Goal: Information Seeking & Learning: Learn about a topic

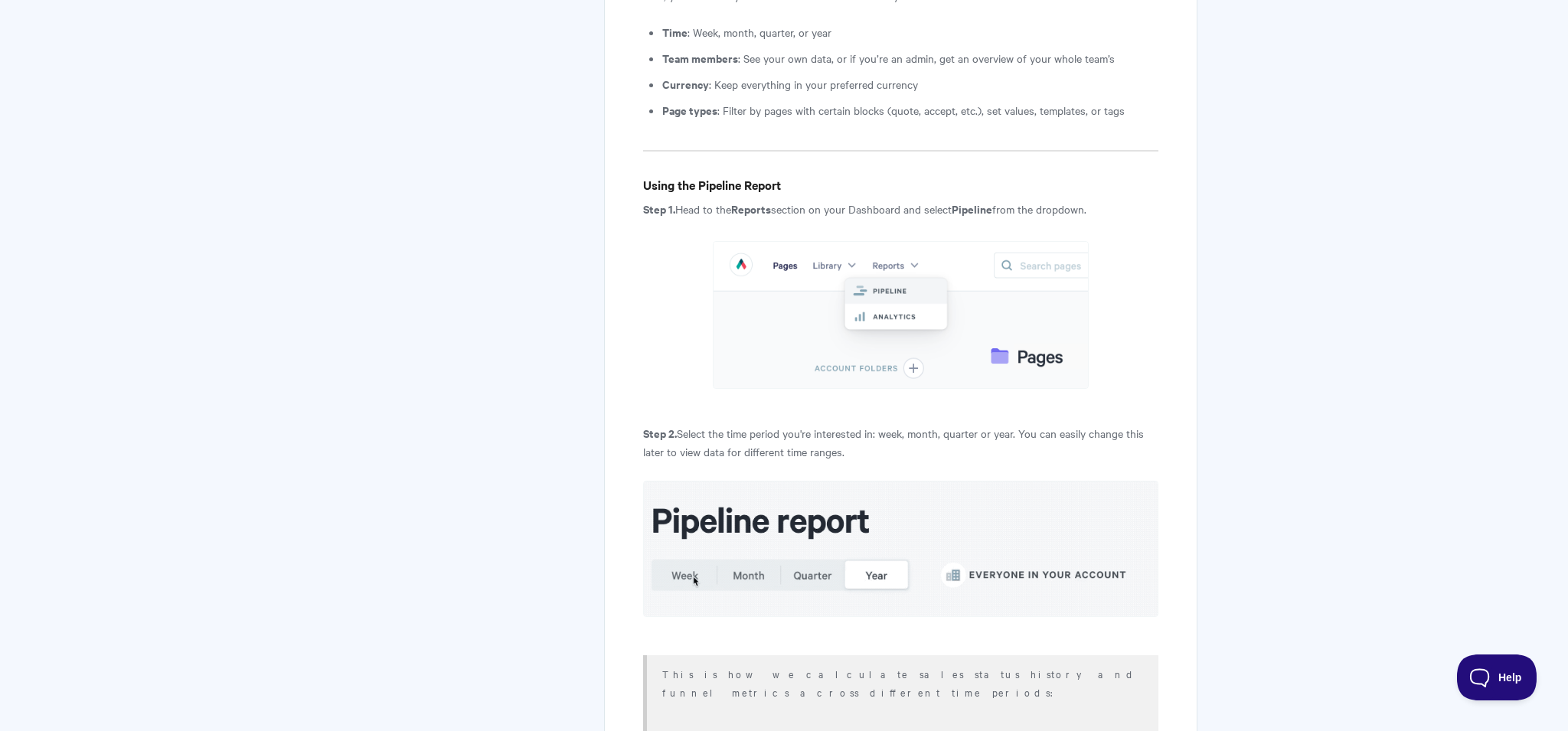
scroll to position [2677, 0]
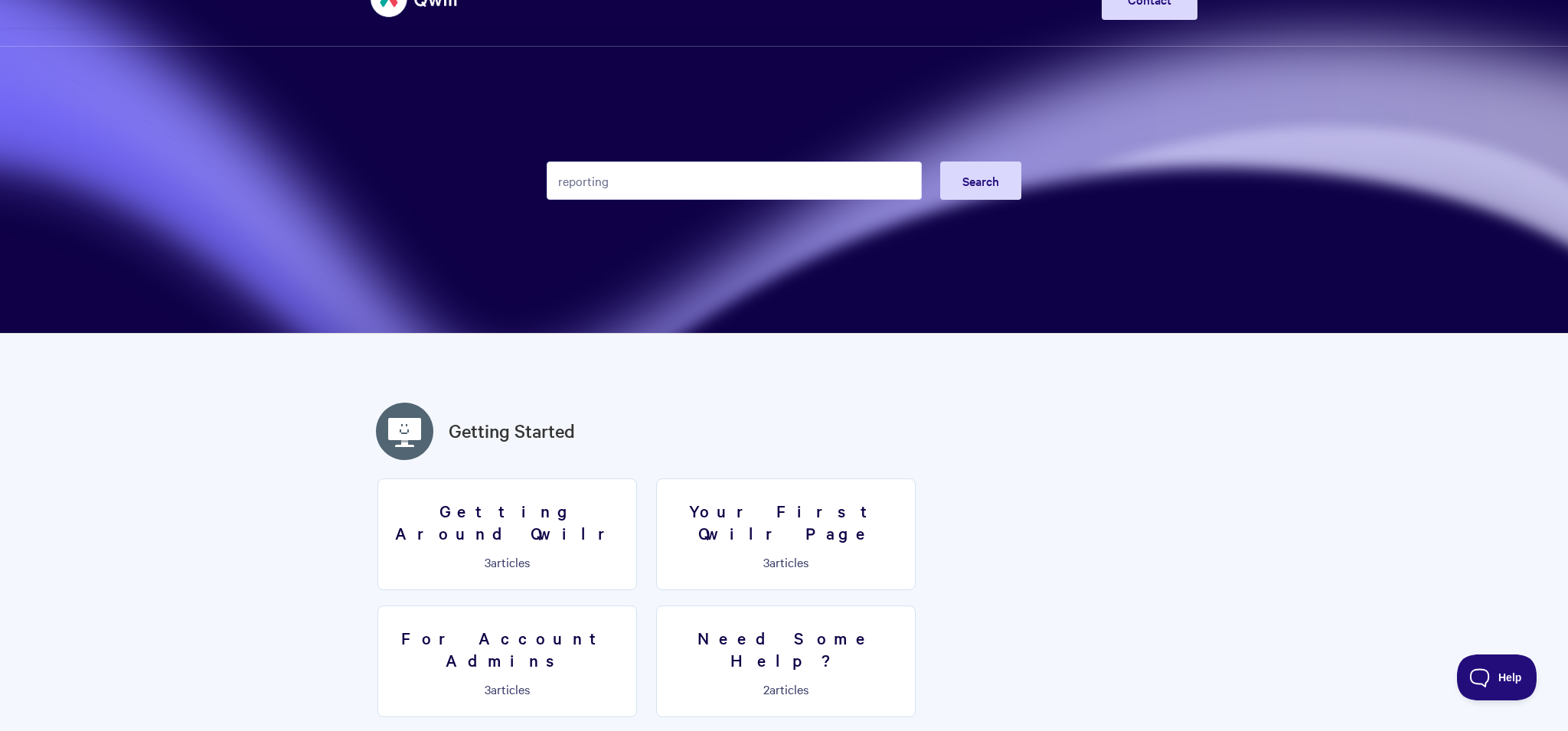
scroll to position [48, 0]
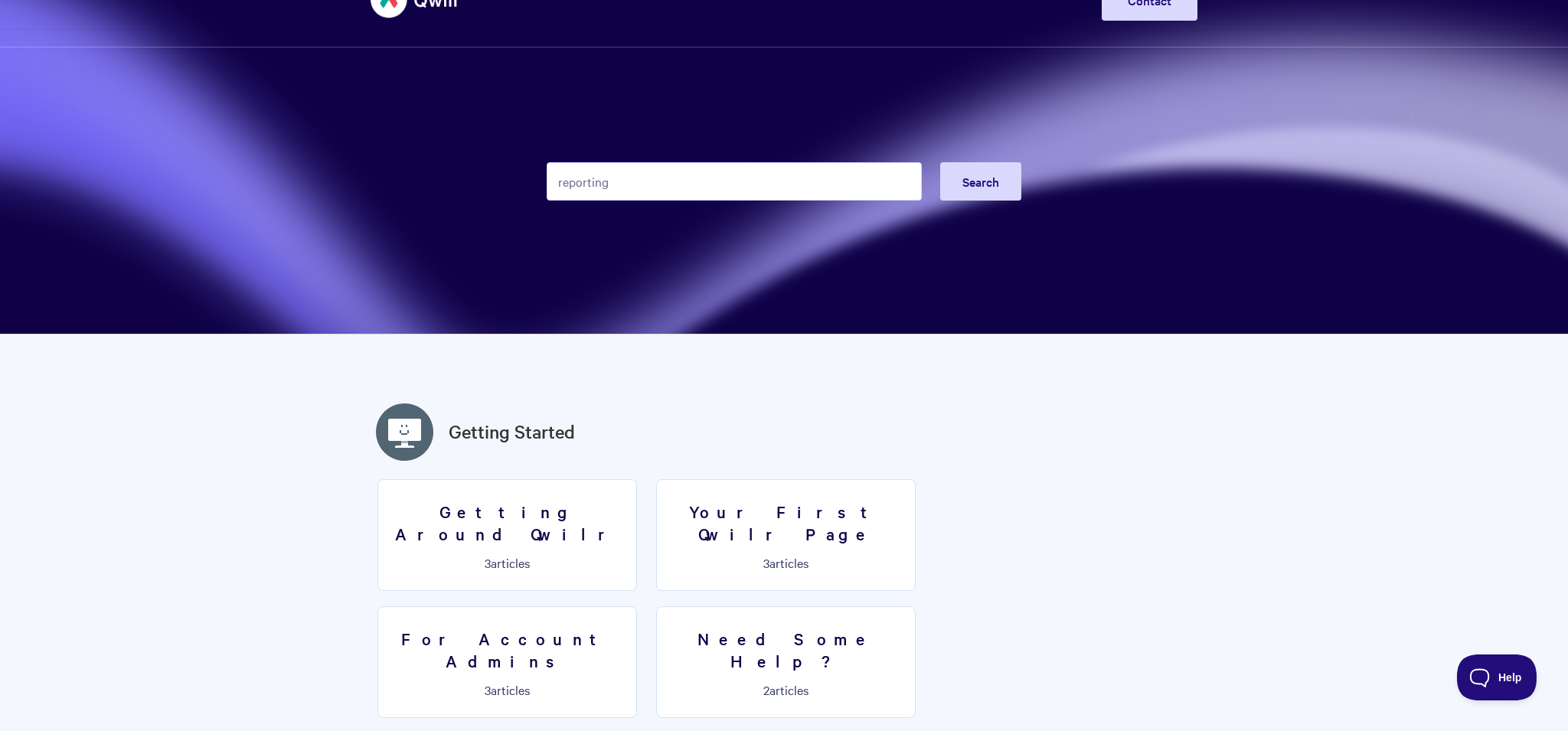
click at [630, 190] on input "reporting" at bounding box center [734, 181] width 375 height 38
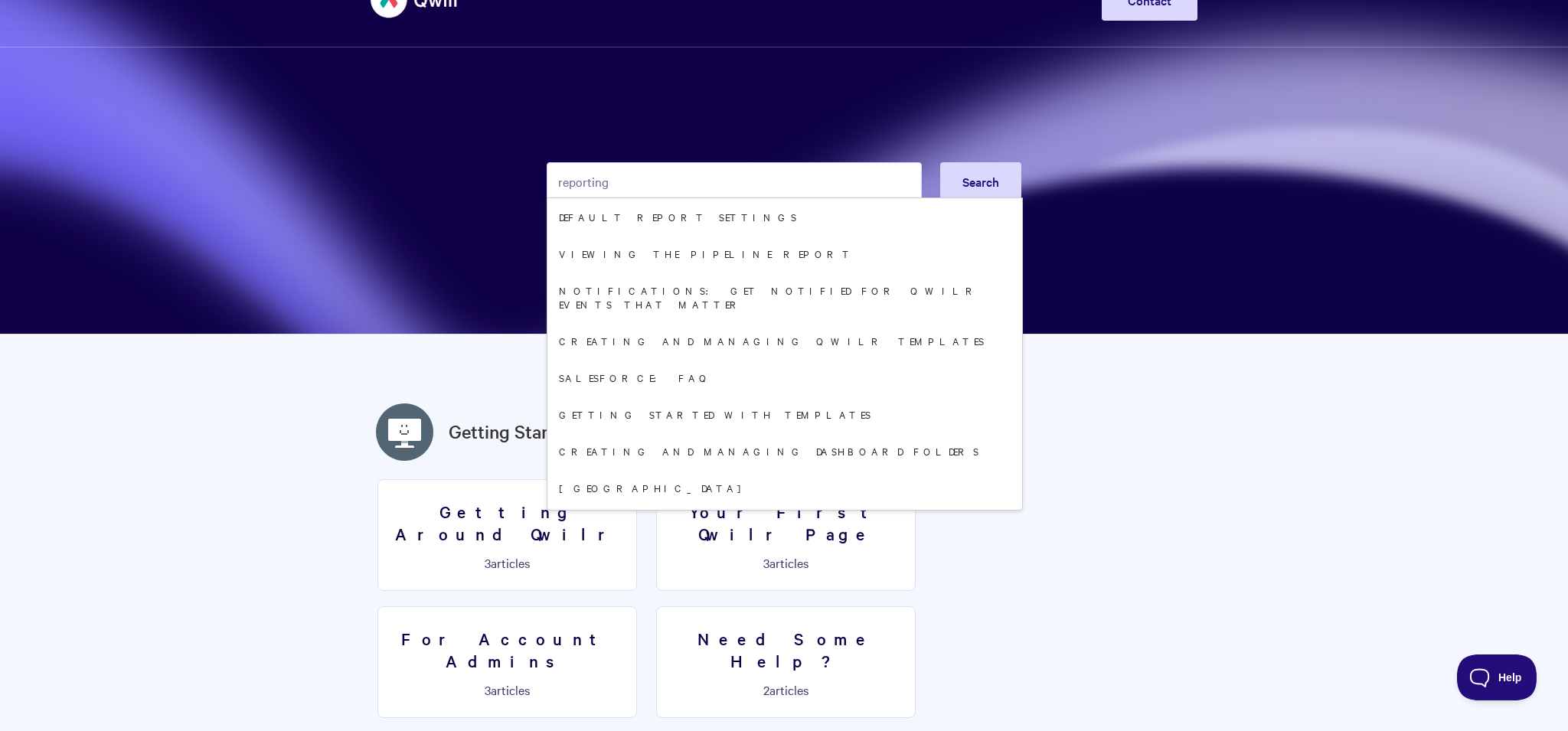
drag, startPoint x: 641, startPoint y: 184, endPoint x: 533, endPoint y: 184, distance: 108.0
click at [533, 184] on section "reporting Search Default report settings Viewing the Pipeline Report Notificati…" at bounding box center [784, 144] width 1568 height 382
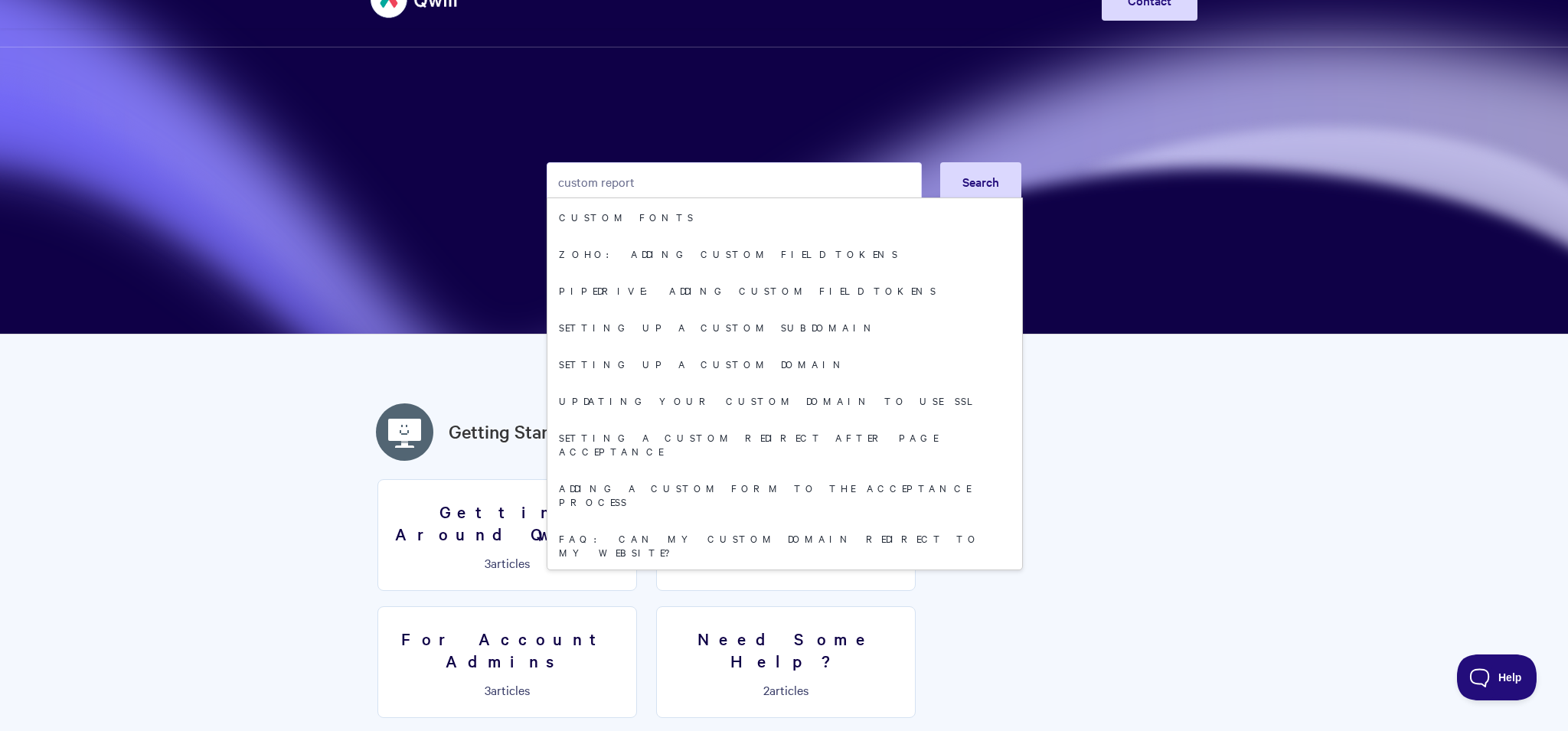
type input "custom report"
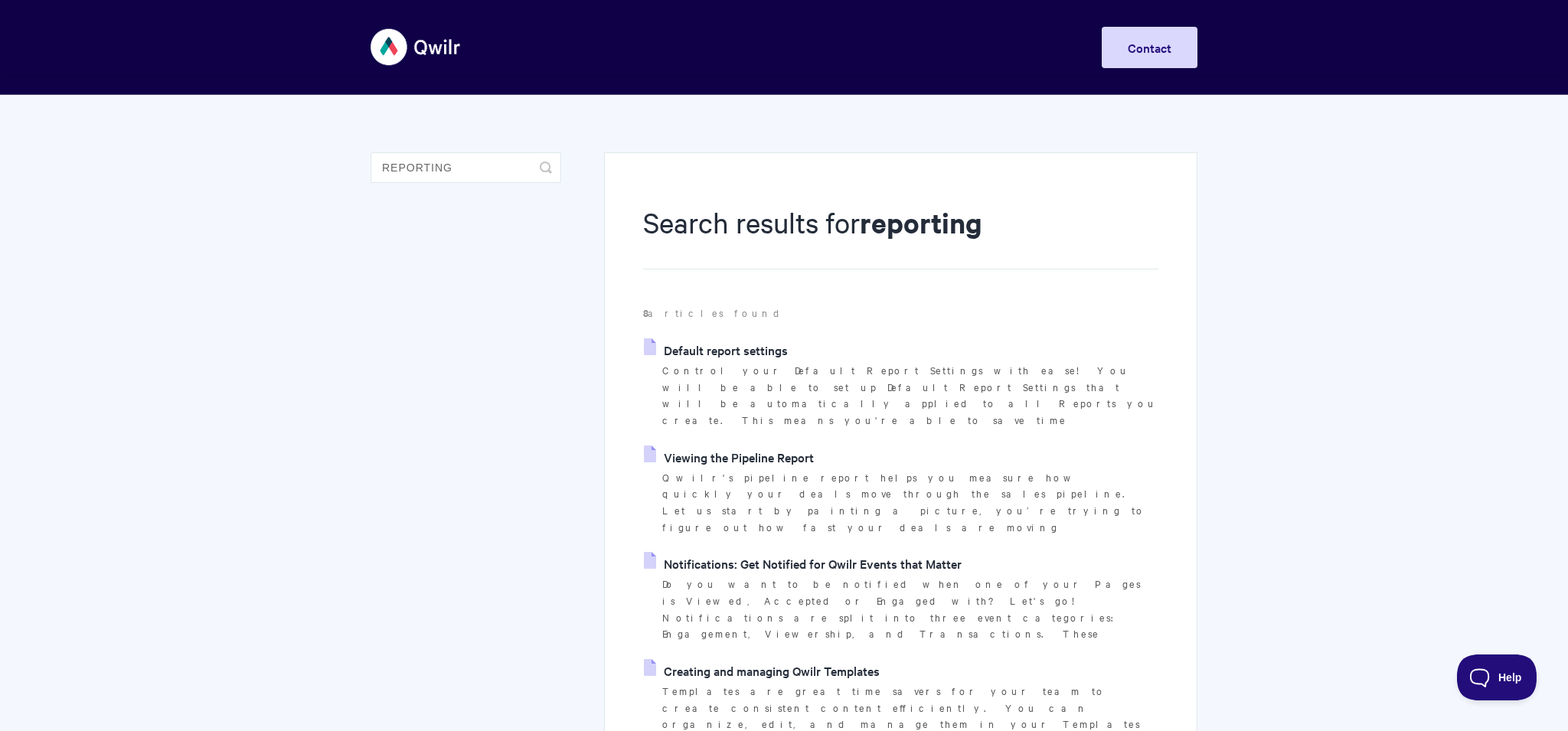
click at [708, 445] on link "Viewing the Pipeline Report" at bounding box center [729, 456] width 170 height 23
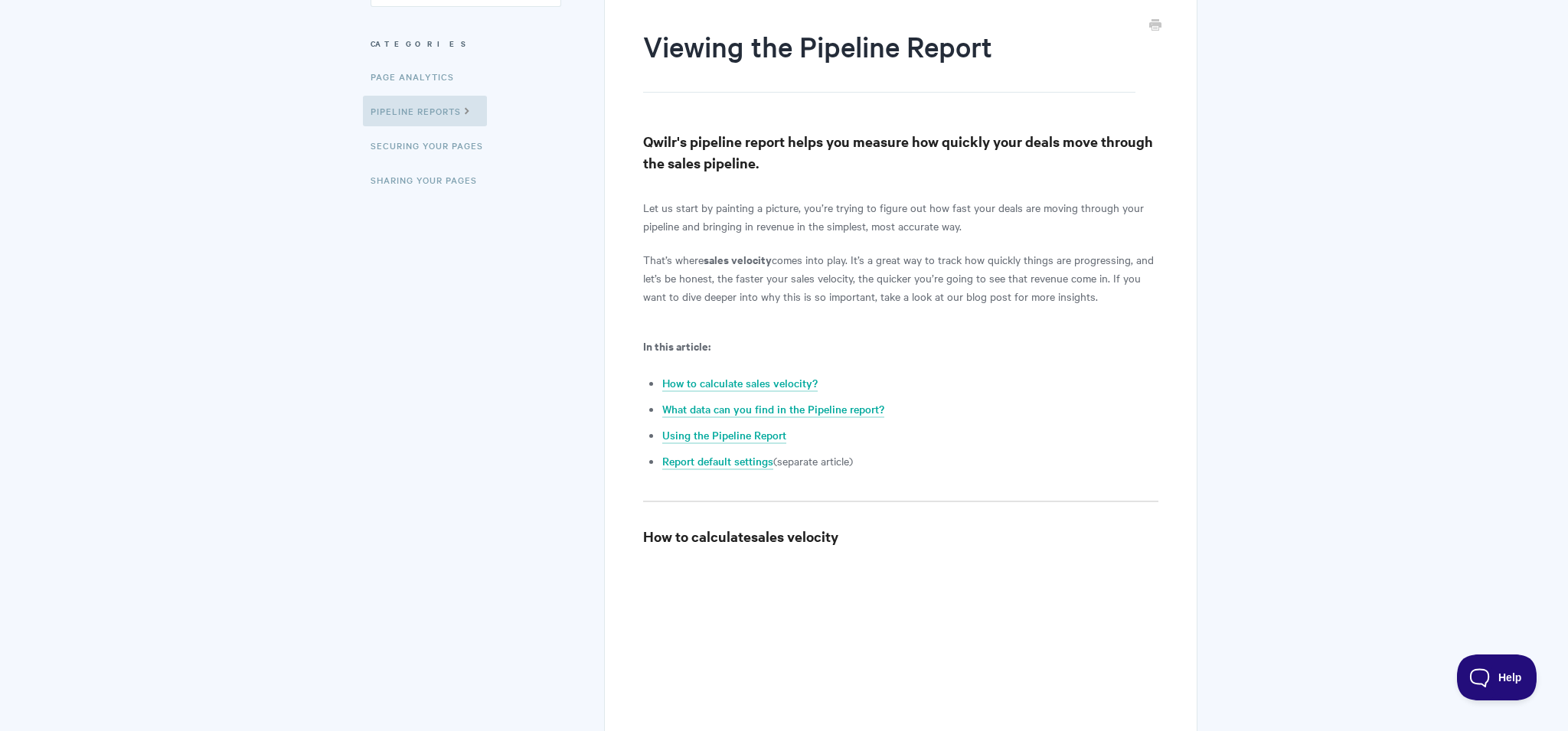
scroll to position [178, 0]
click at [772, 436] on link "Using the Pipeline Report" at bounding box center [724, 435] width 124 height 17
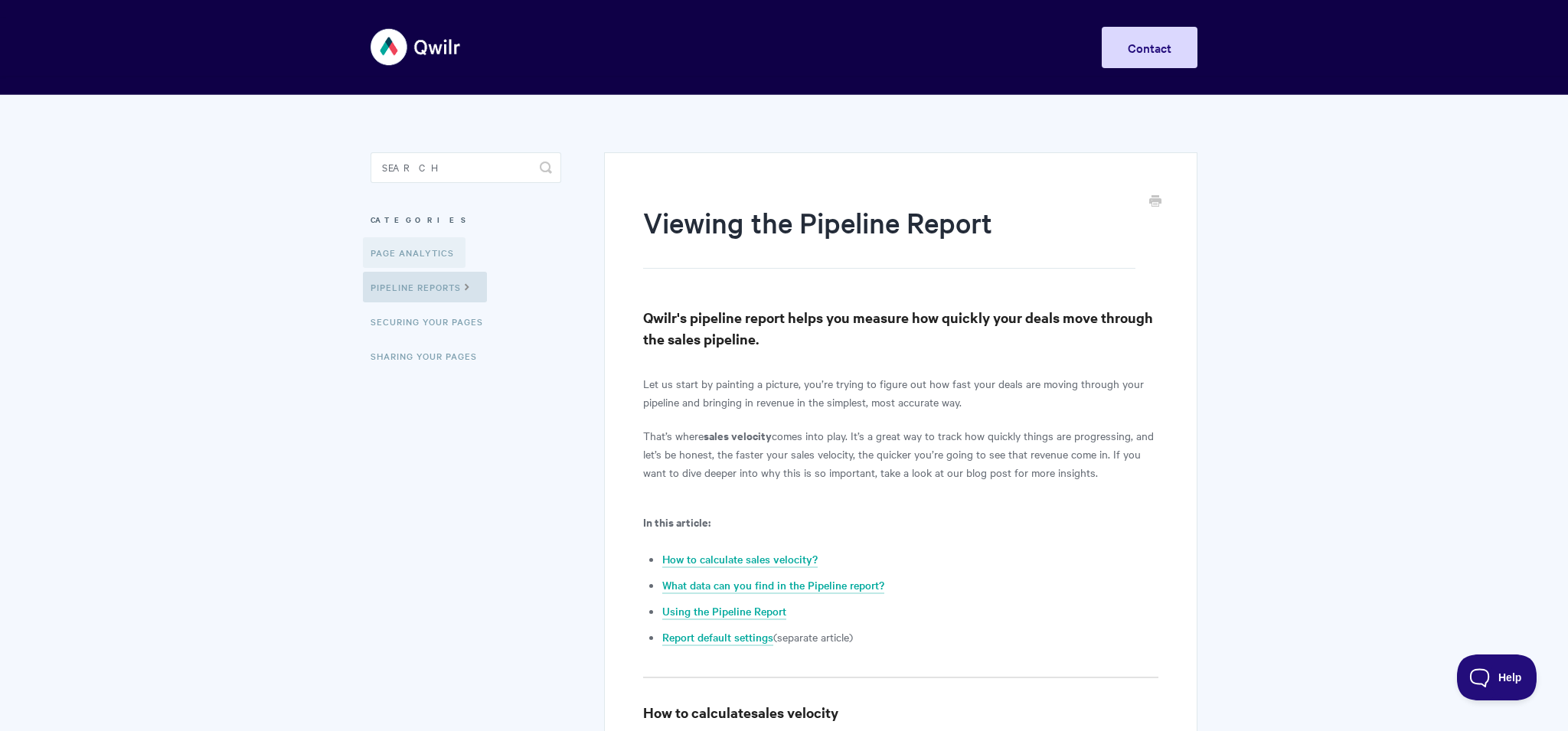
click at [427, 245] on link "Page Analytics" at bounding box center [414, 252] width 103 height 30
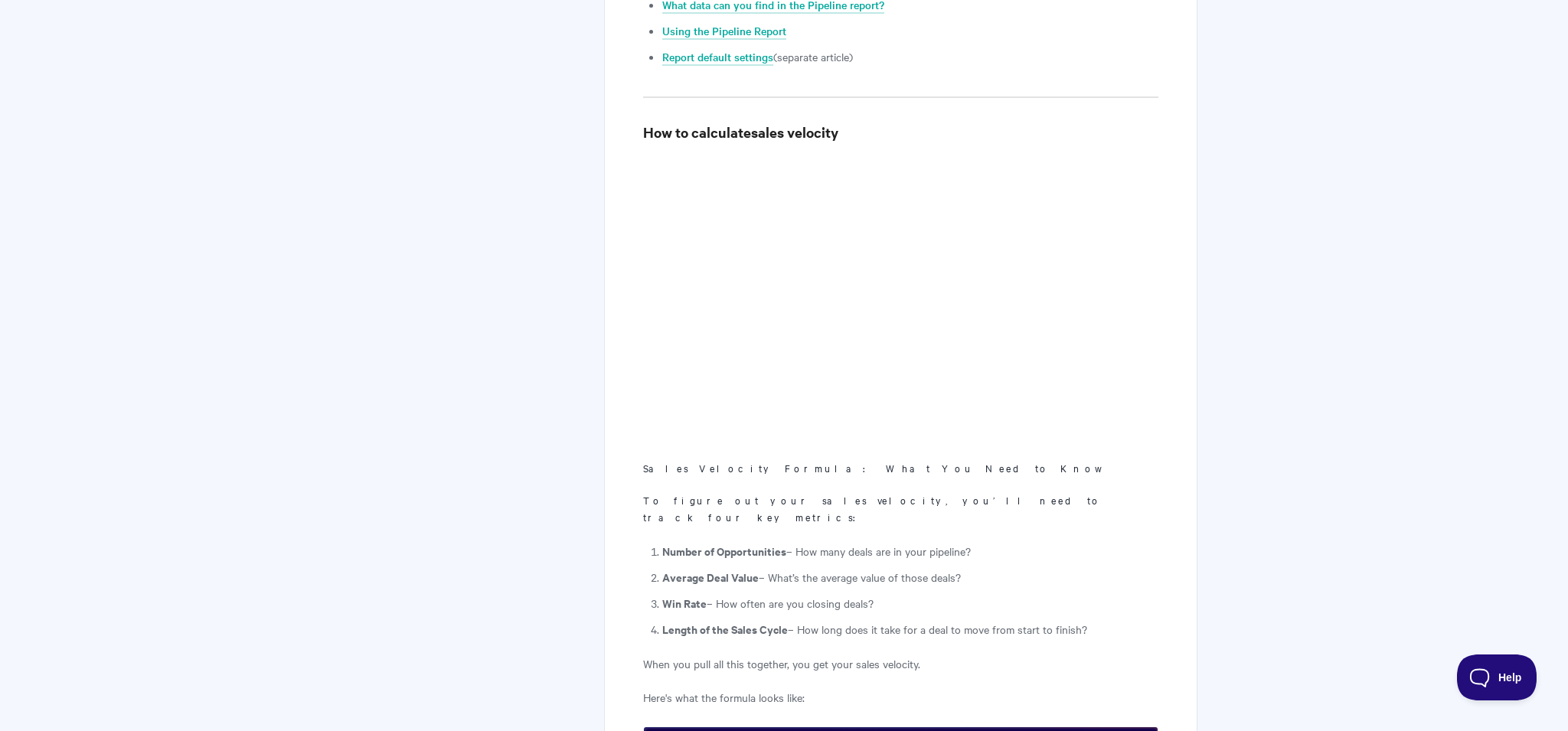
scroll to position [589, 0]
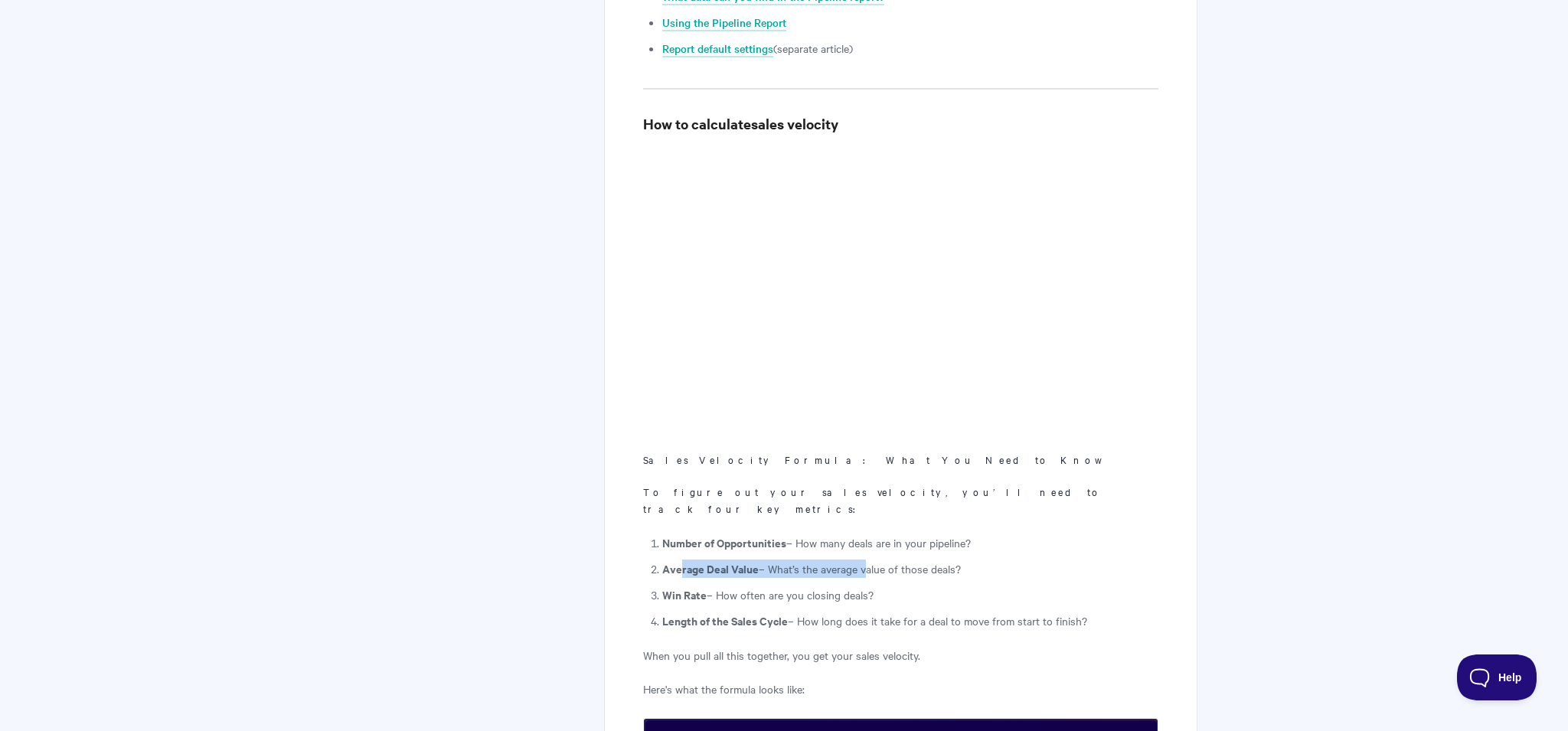
drag, startPoint x: 679, startPoint y: 552, endPoint x: 949, endPoint y: 548, distance: 270.0
click at [903, 560] on li "Average Deal Value – What’s the average value of those deals?" at bounding box center [910, 570] width 496 height 19
drag, startPoint x: 999, startPoint y: 547, endPoint x: 779, endPoint y: 562, distance: 220.5
click at [801, 560] on li "Average Deal Value – What’s the average value of those deals?" at bounding box center [910, 570] width 496 height 19
drag, startPoint x: 827, startPoint y: 584, endPoint x: 729, endPoint y: 583, distance: 98.0
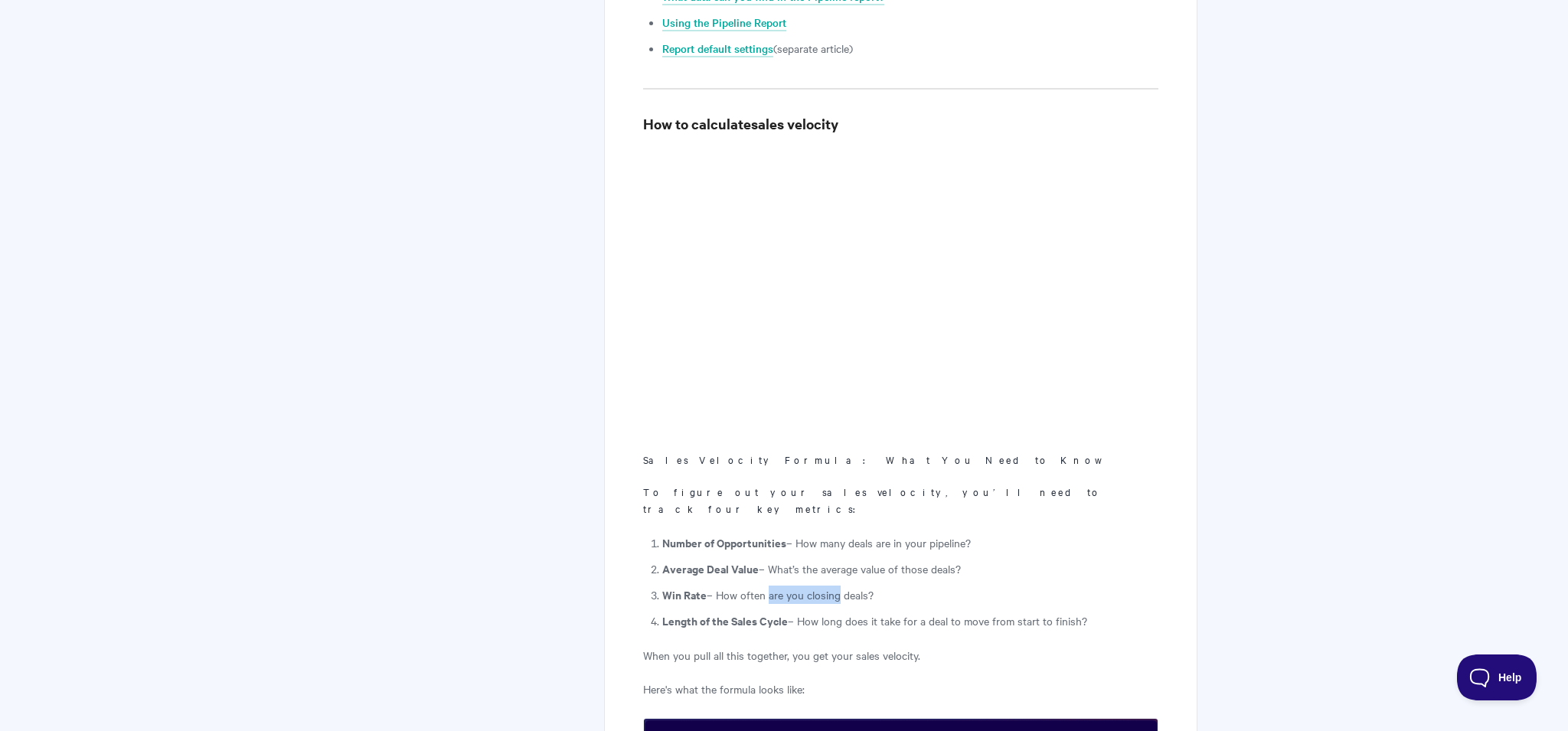
click at [732, 586] on li "Win Rate – How often are you closing deals?" at bounding box center [910, 595] width 496 height 19
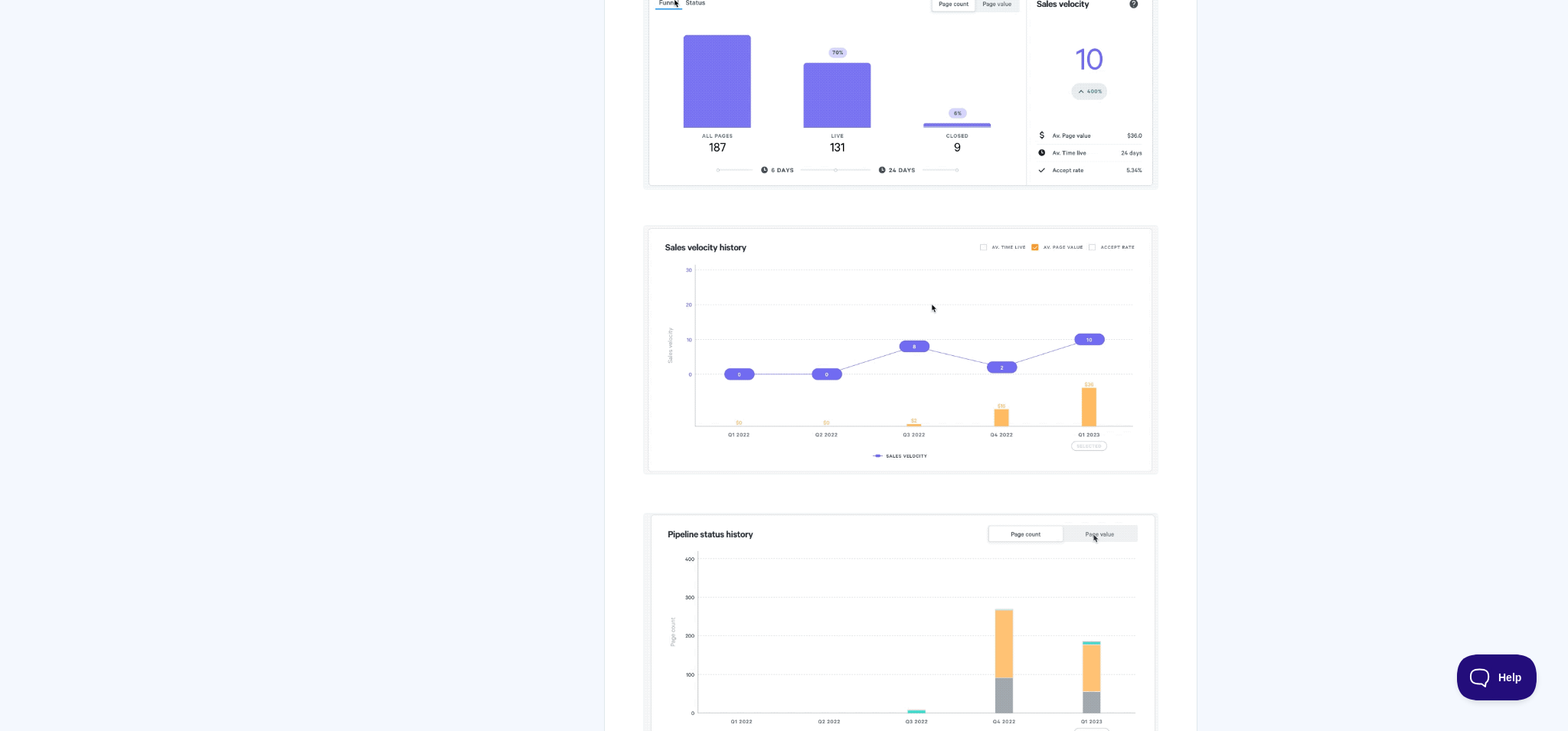
scroll to position [6168, 0]
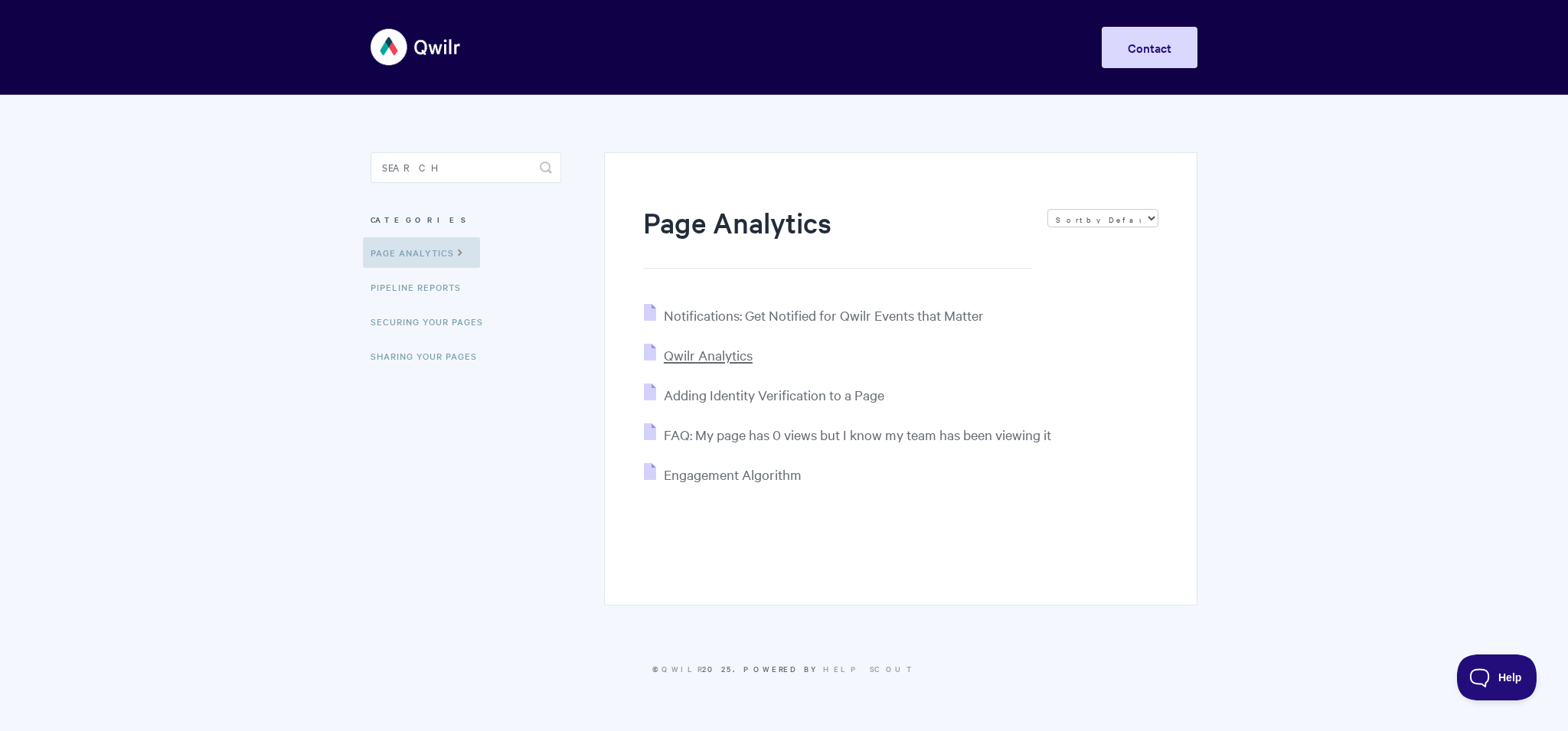
click at [724, 353] on span "Qwilr Analytics" at bounding box center [708, 355] width 89 height 18
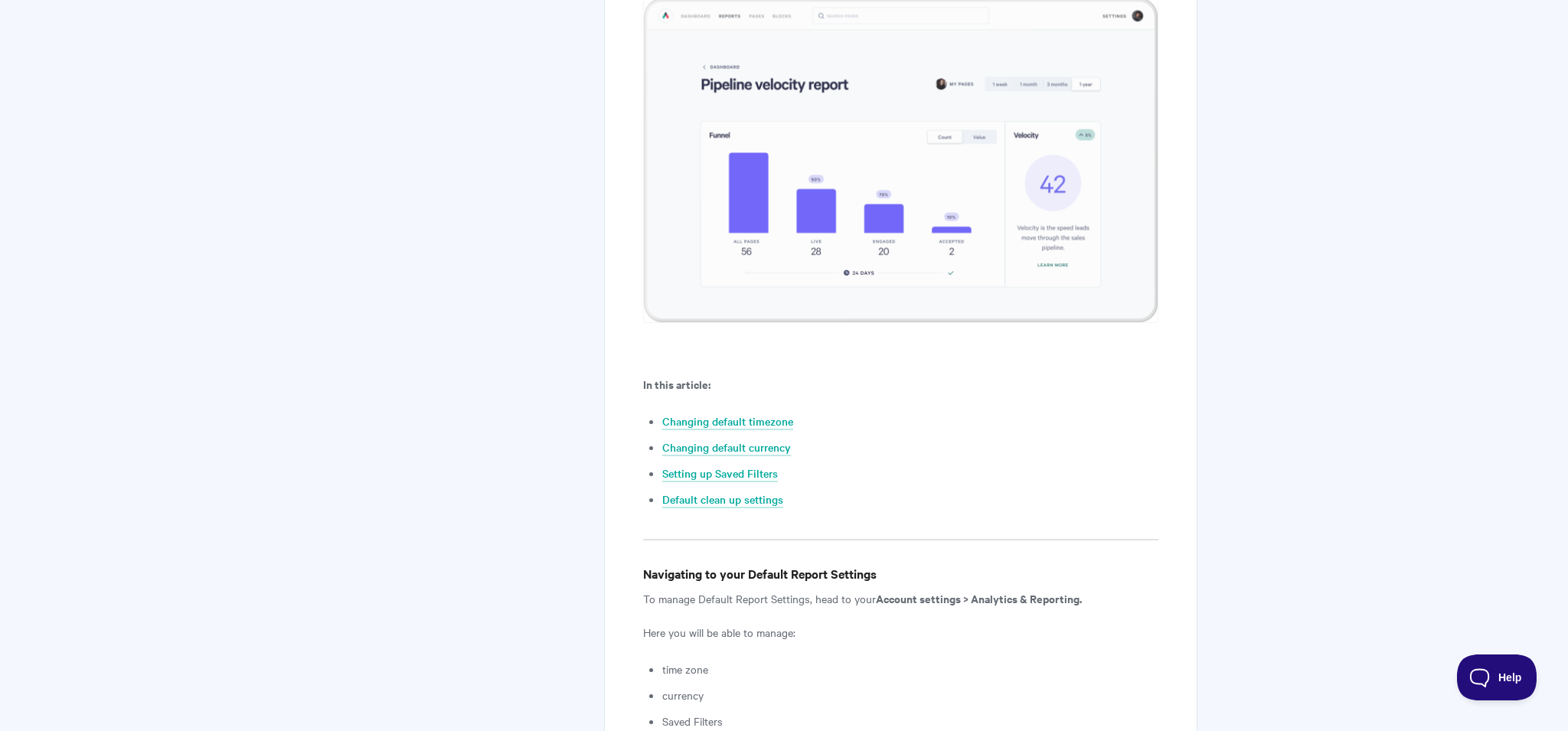
scroll to position [495, 0]
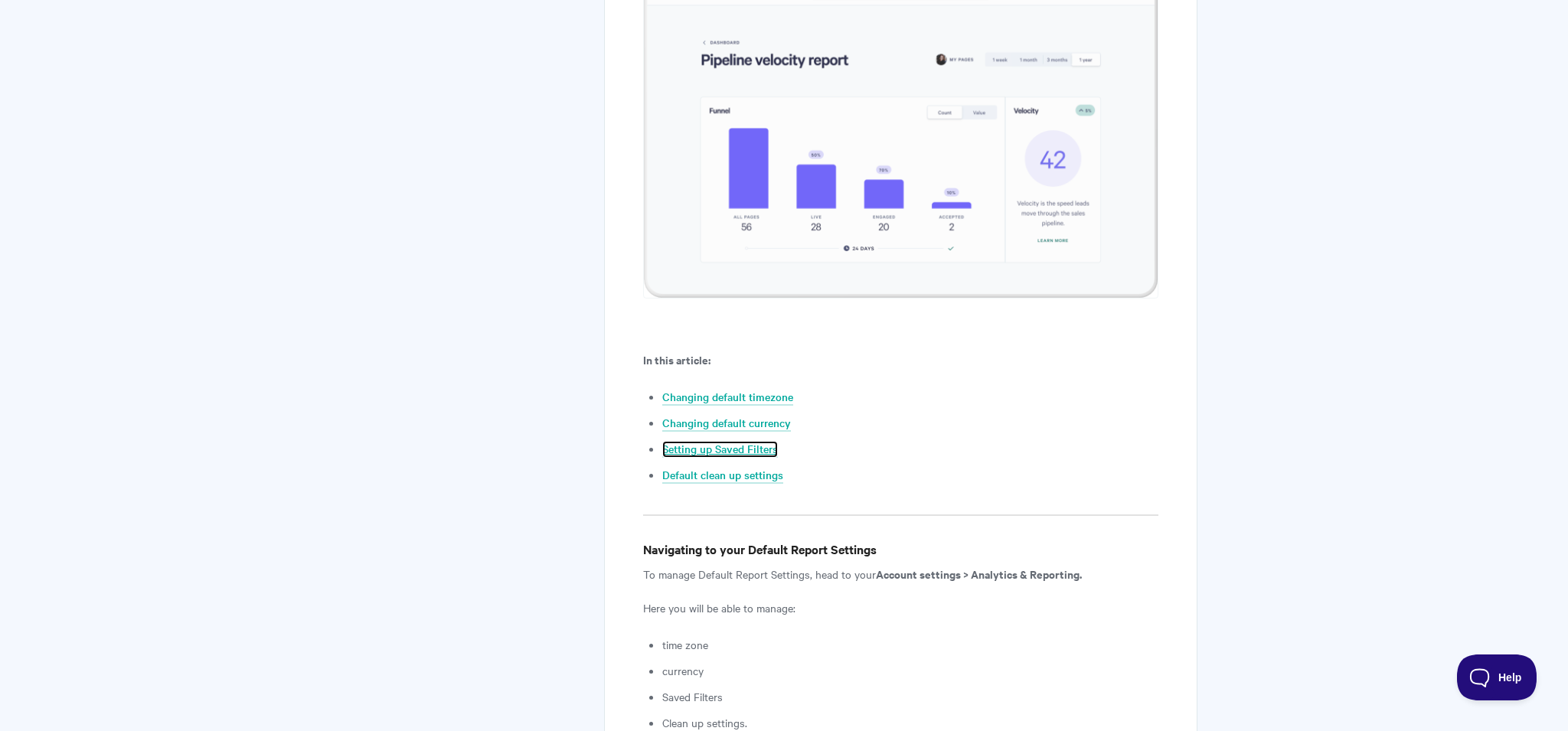
click at [745, 455] on link "Setting up Saved Filters" at bounding box center [720, 449] width 115 height 17
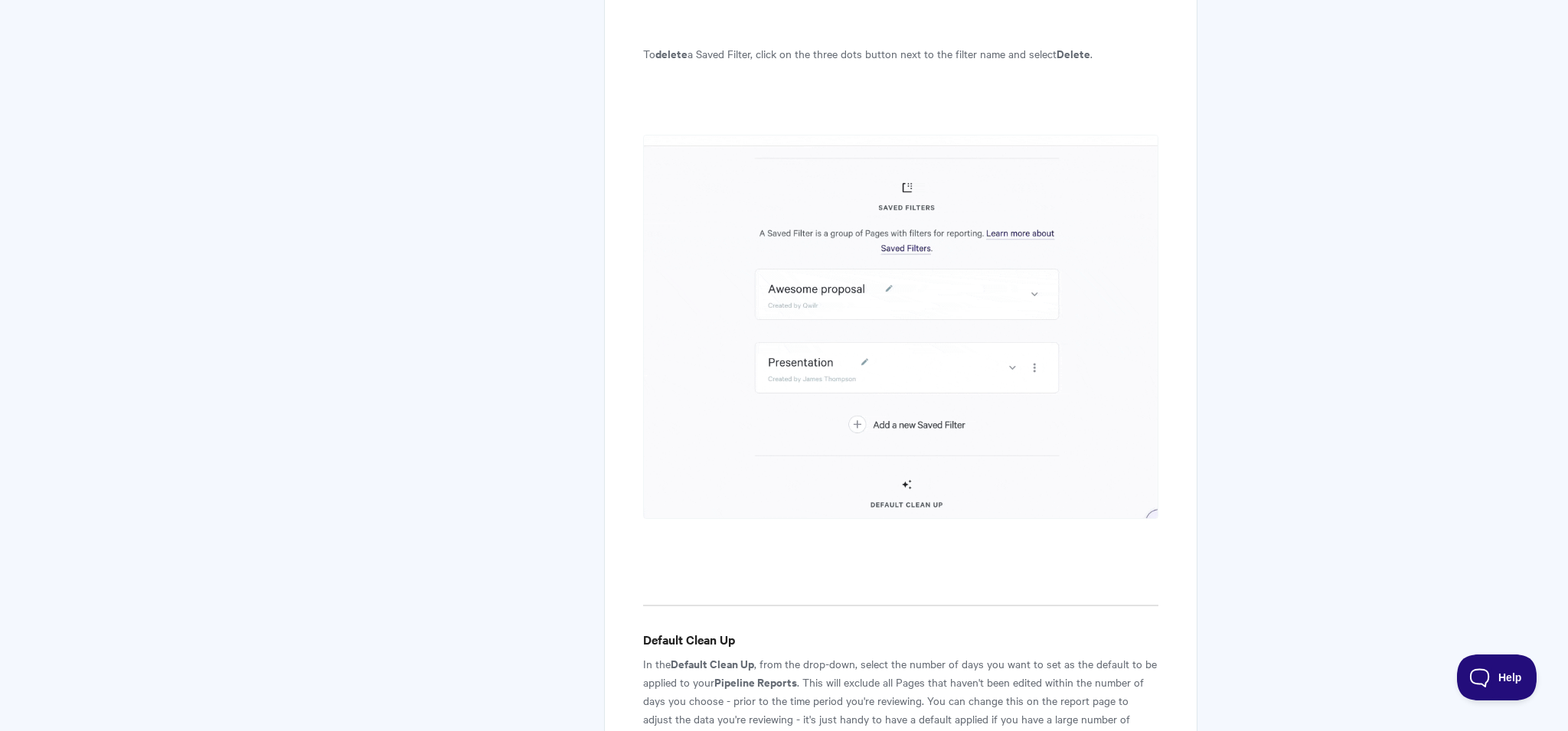
scroll to position [3816, 0]
